Goal: Check status: Check status

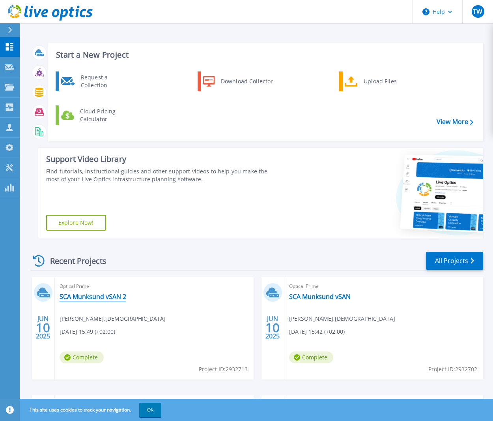
click at [107, 294] on link "SCA Munksund vSAN 2" at bounding box center [93, 297] width 67 height 8
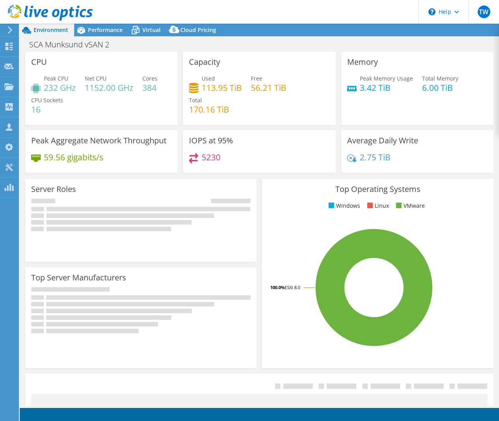
select select "USD"
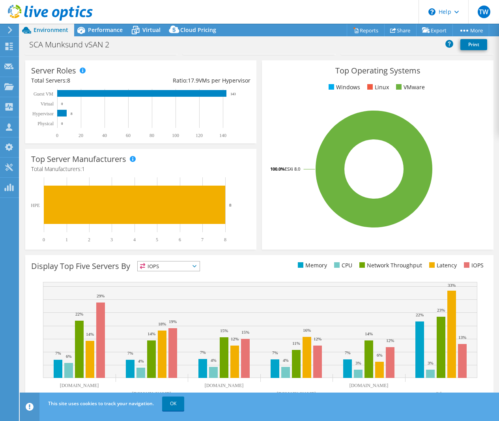
scroll to position [128, 0]
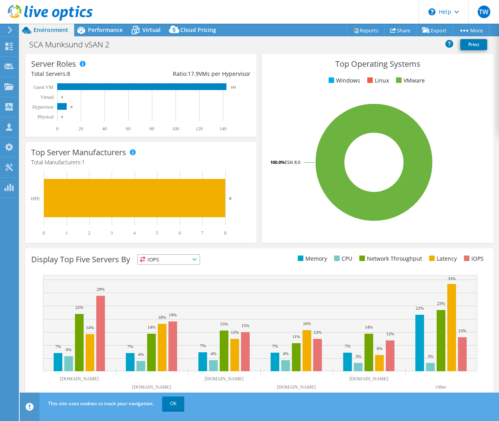
click at [197, 258] on span "IOPS" at bounding box center [169, 259] width 62 height 9
click at [163, 313] on li "Latency" at bounding box center [169, 313] width 62 height 11
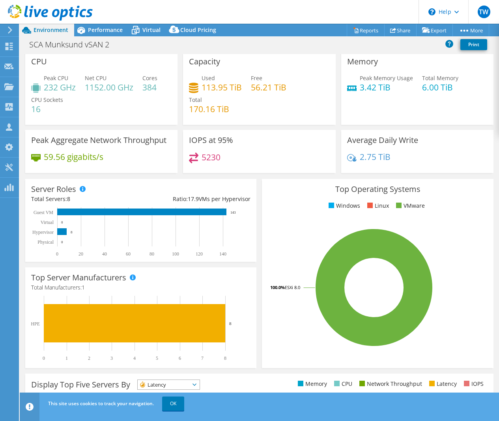
scroll to position [0, 0]
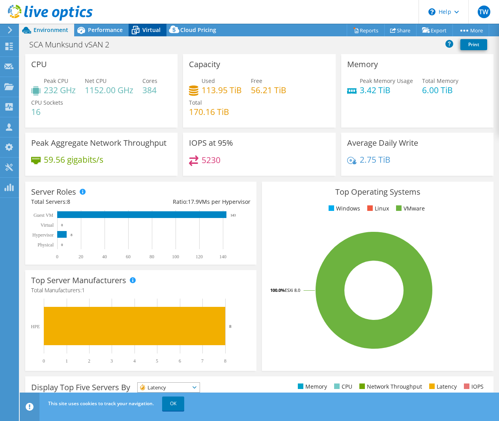
click at [143, 29] on span "Virtual" at bounding box center [152, 30] width 18 height 8
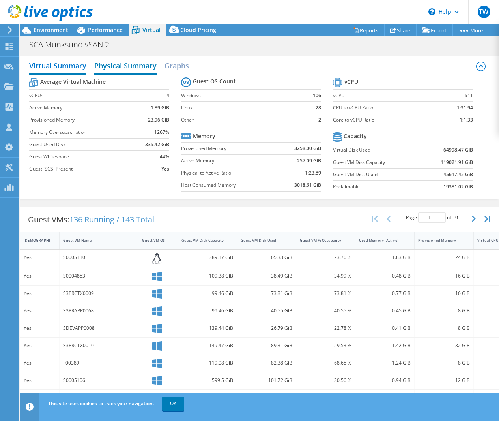
click at [129, 68] on h2 "Physical Summary" at bounding box center [125, 66] width 62 height 17
